Goal: Find specific page/section: Find specific page/section

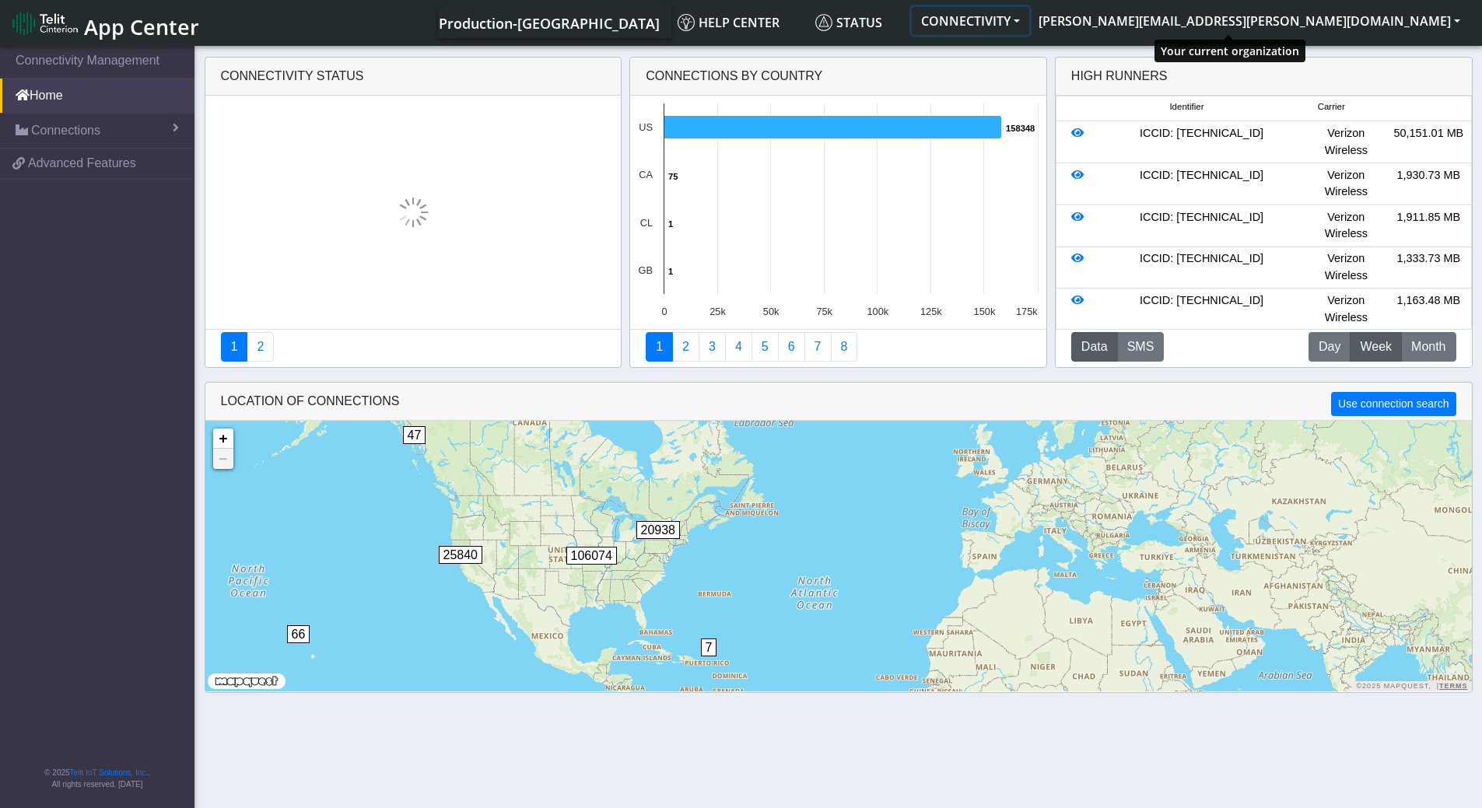
click at [1029, 30] on button "CONNECTIVITY" at bounding box center [970, 21] width 117 height 28
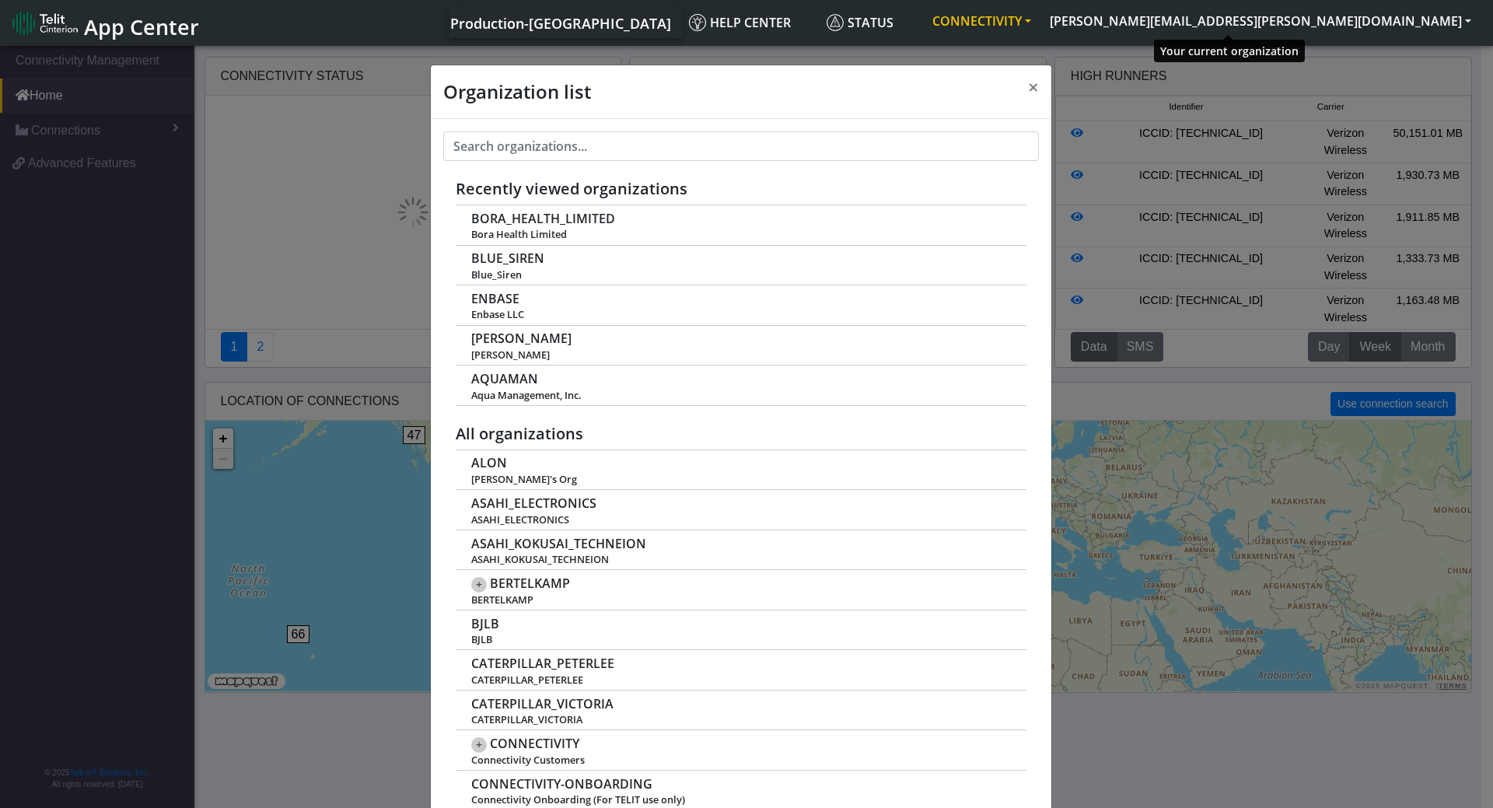
scroll to position [5, 0]
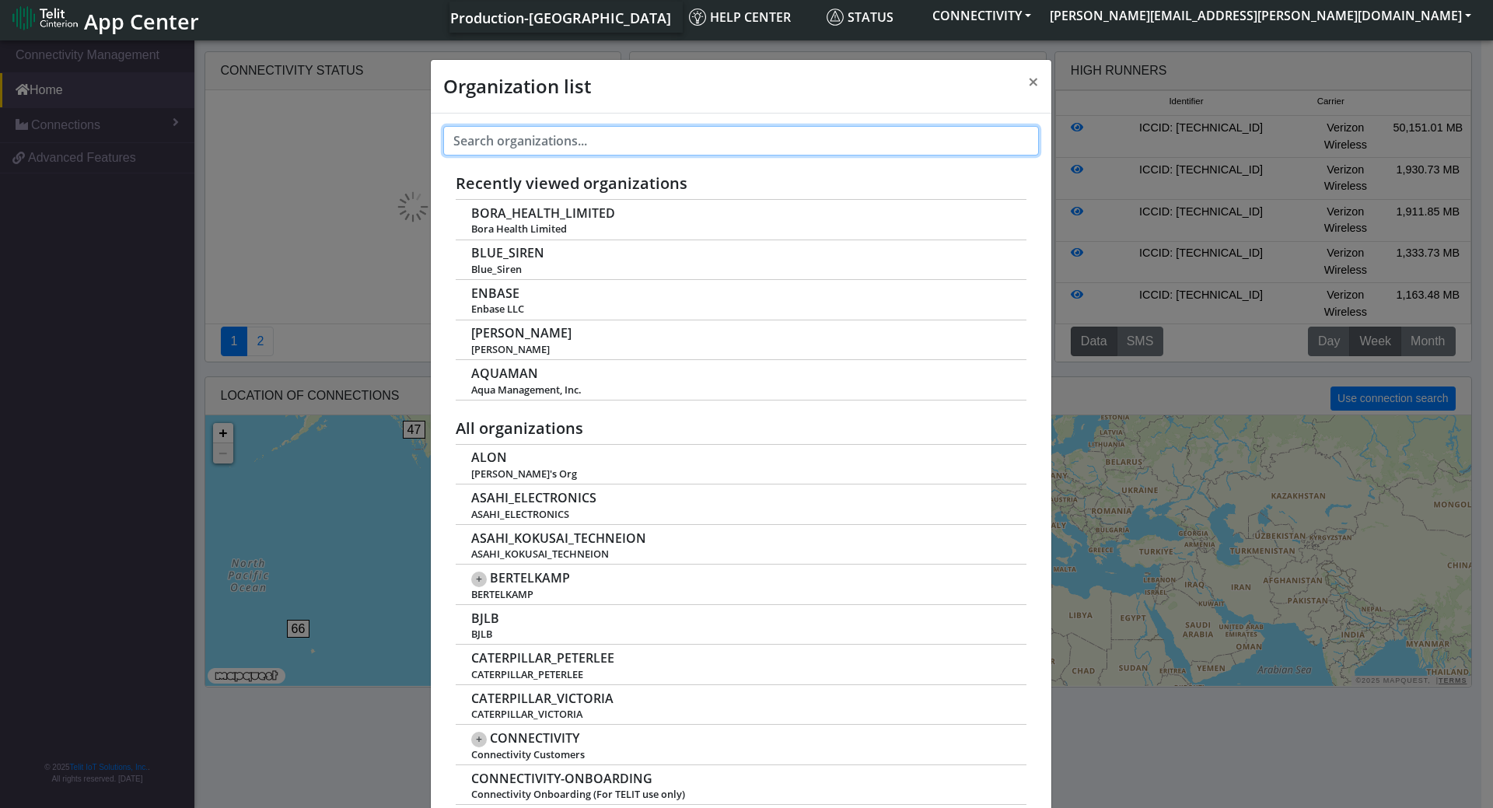
click at [738, 153] on input "text" at bounding box center [741, 141] width 596 height 30
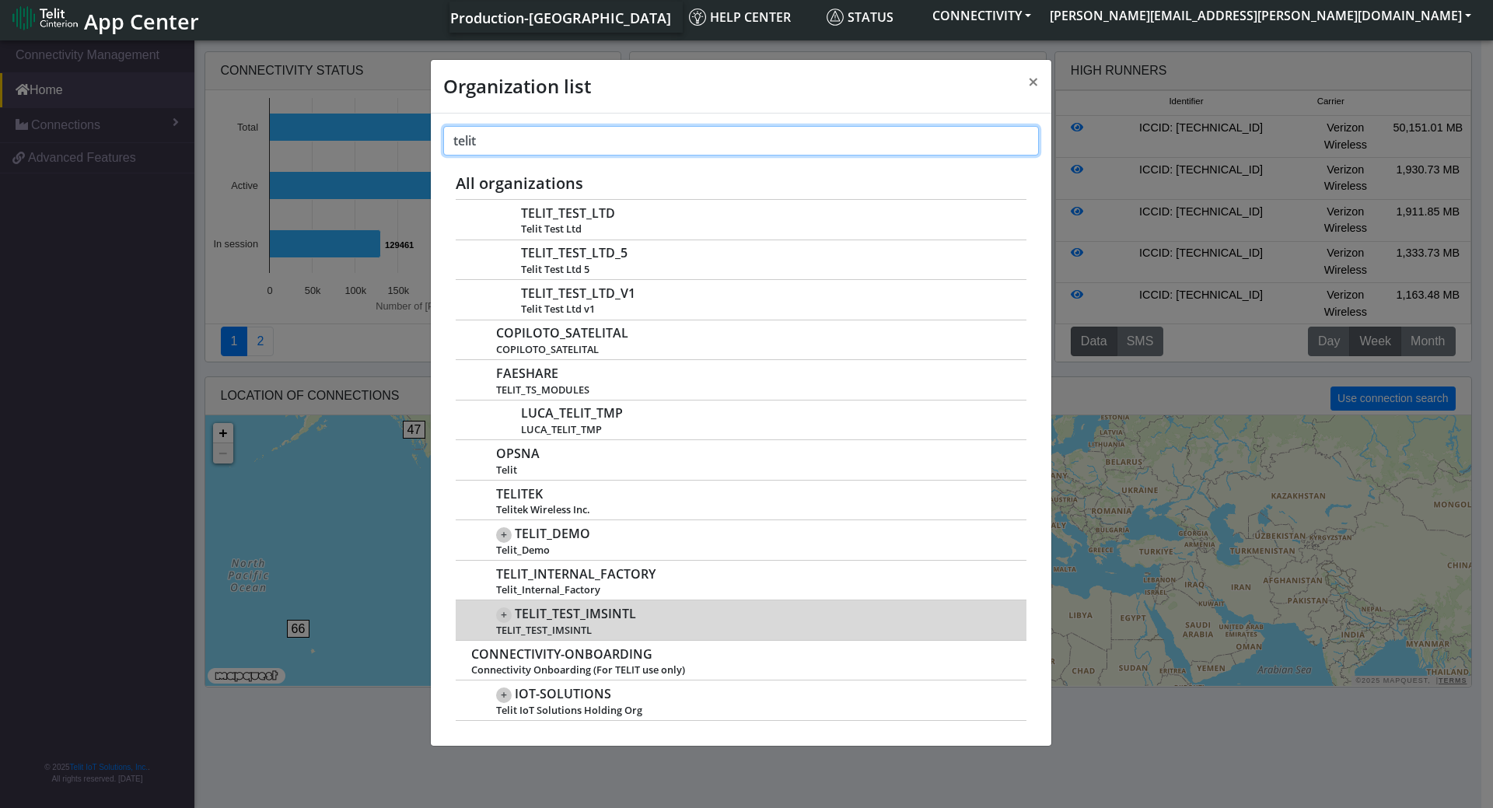
type input "telit"
click at [635, 619] on span "TELIT_TEST_IMSINTL" at bounding box center [575, 614] width 121 height 15
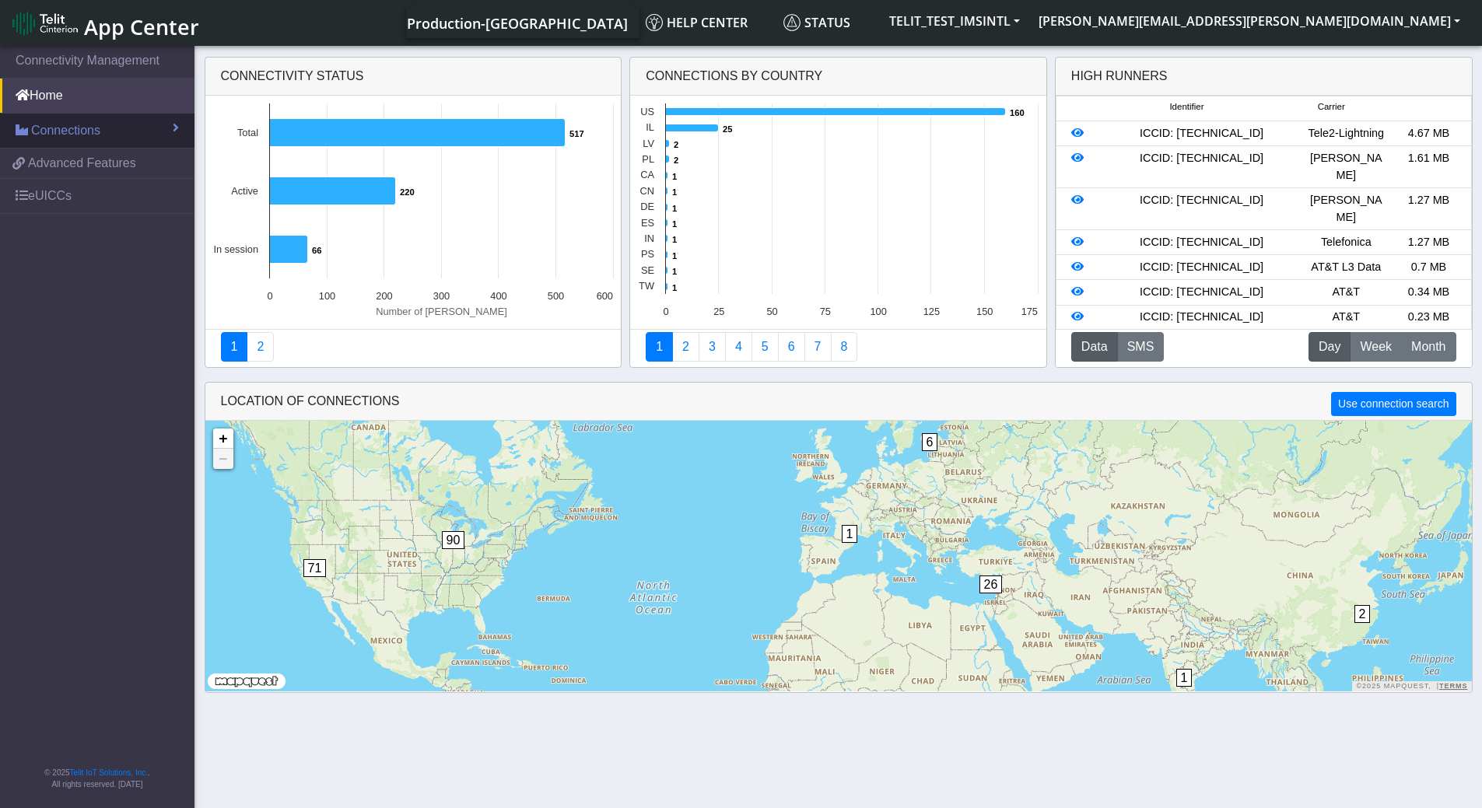
click at [177, 128] on span at bounding box center [176, 127] width 6 height 12
